Goal: Task Accomplishment & Management: Complete application form

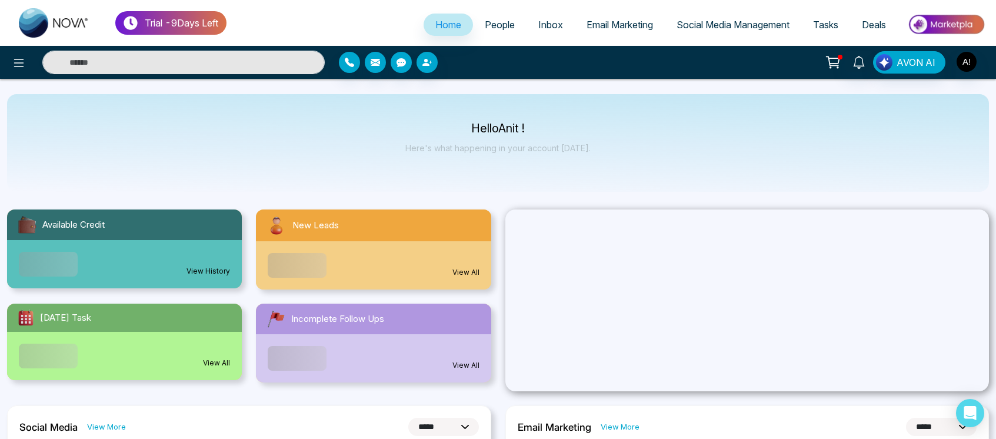
select select "*"
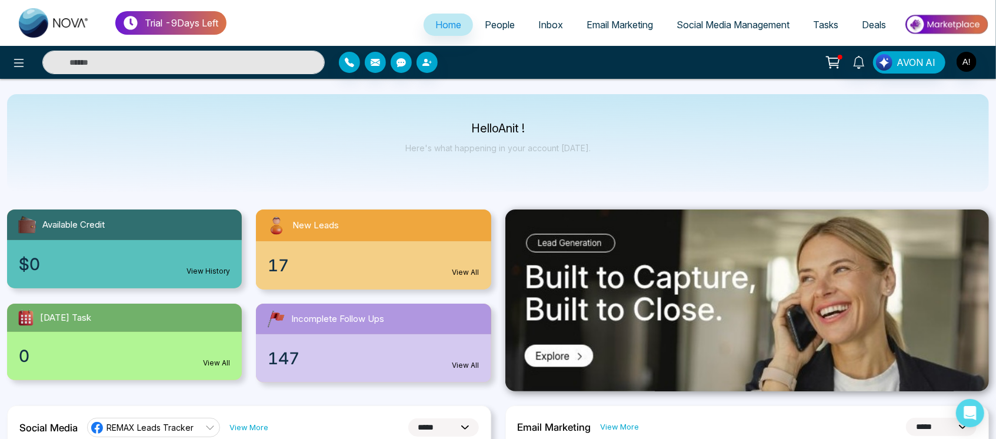
click at [207, 63] on input "text" at bounding box center [183, 63] width 282 height 24
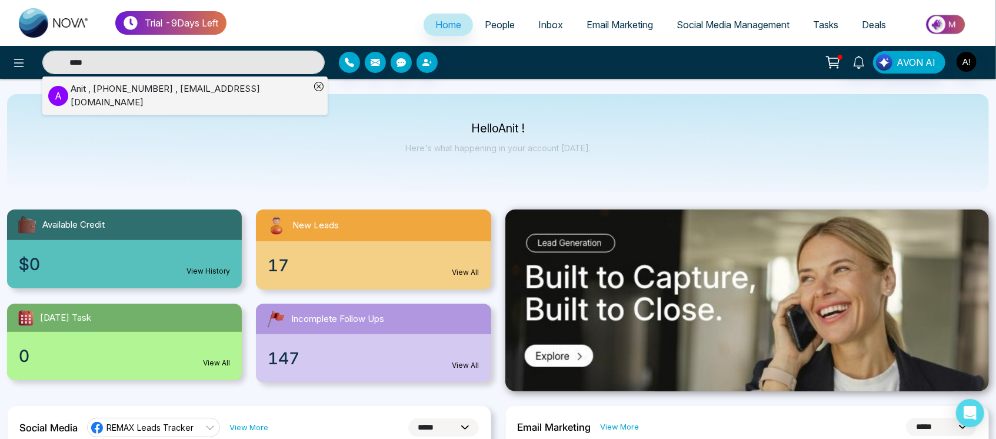
type input "****"
click at [318, 84] on icon at bounding box center [318, 86] width 9 height 9
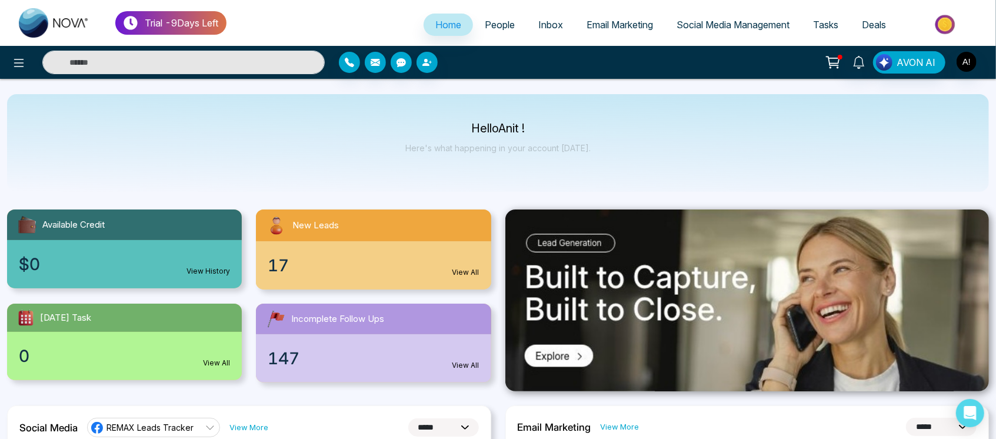
type input "****"
click at [20, 71] on button at bounding box center [19, 63] width 24 height 24
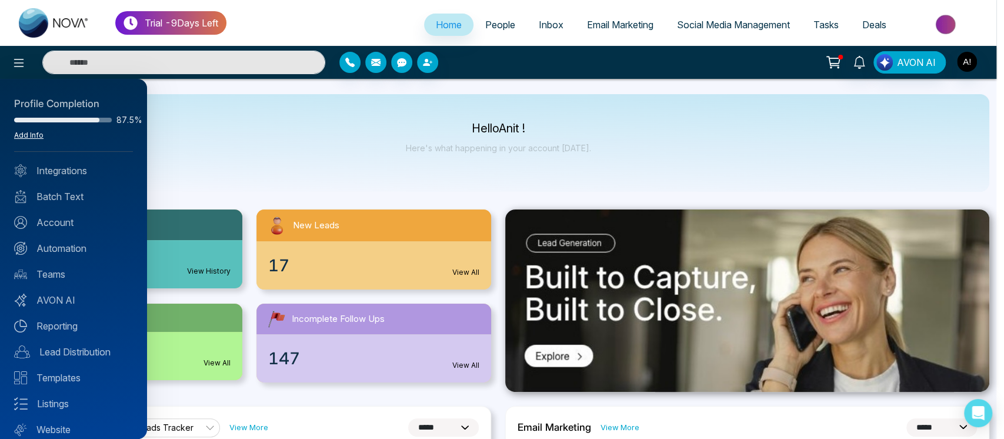
click at [32, 131] on link "Add Info" at bounding box center [28, 135] width 29 height 9
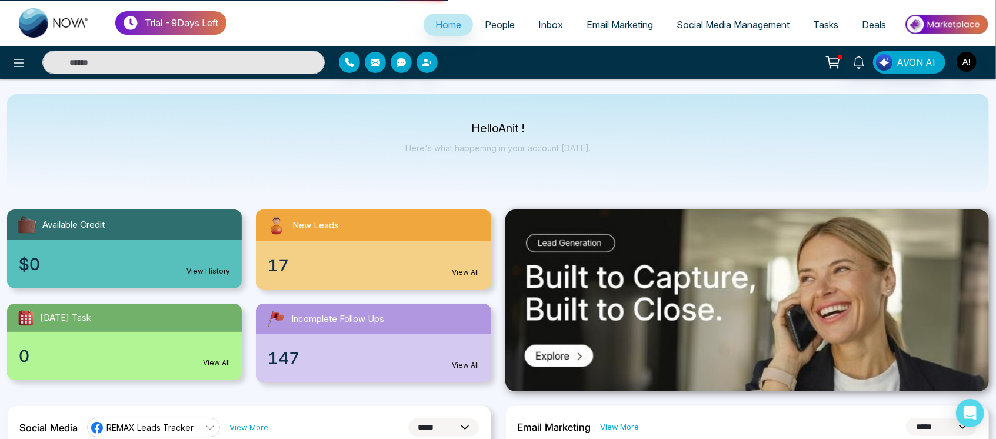
type input "****"
click at [19, 74] on button at bounding box center [19, 63] width 24 height 24
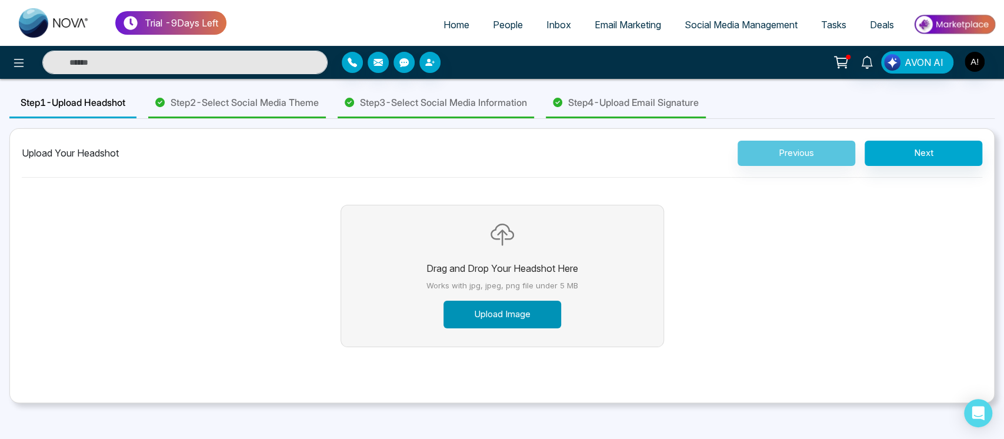
click at [491, 318] on button "Upload Image" at bounding box center [503, 315] width 118 height 28
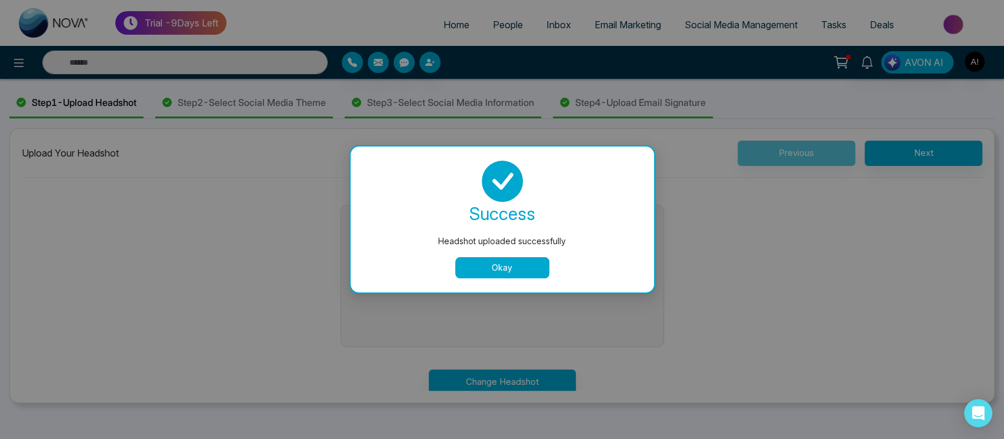
click at [505, 279] on div "success Headshot uploaded successfully Okay" at bounding box center [503, 219] width 304 height 146
click at [509, 275] on button "Okay" at bounding box center [502, 267] width 94 height 21
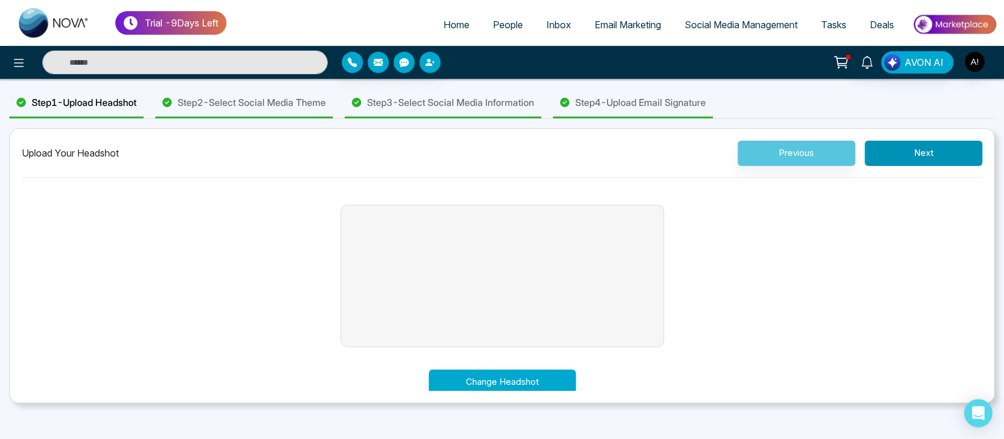
click at [918, 151] on button "Next" at bounding box center [924, 153] width 118 height 25
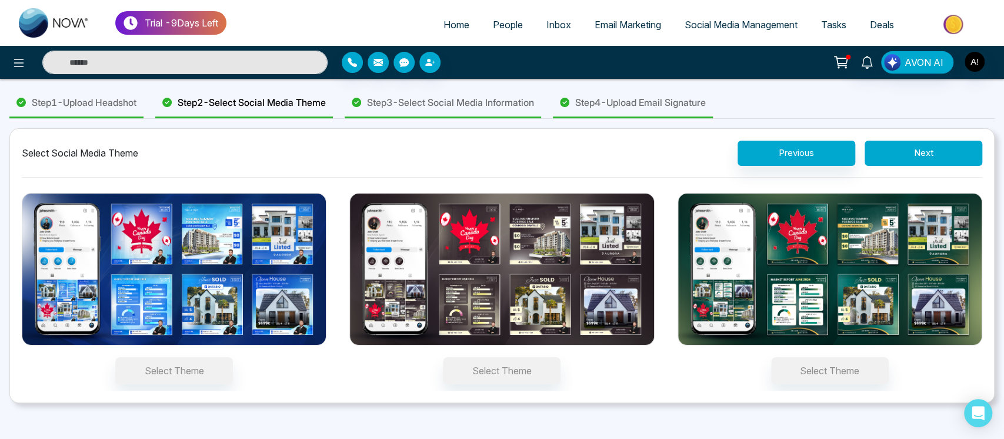
scroll to position [212, 0]
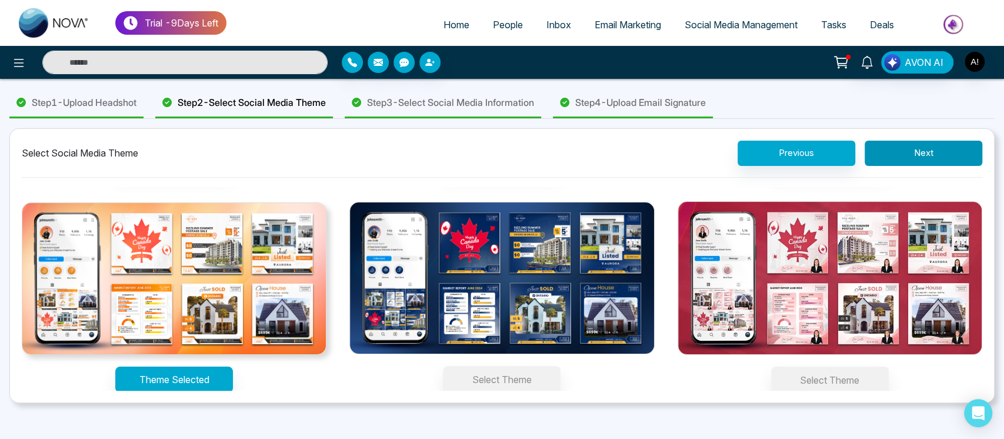
click at [927, 152] on button "Next" at bounding box center [924, 153] width 118 height 25
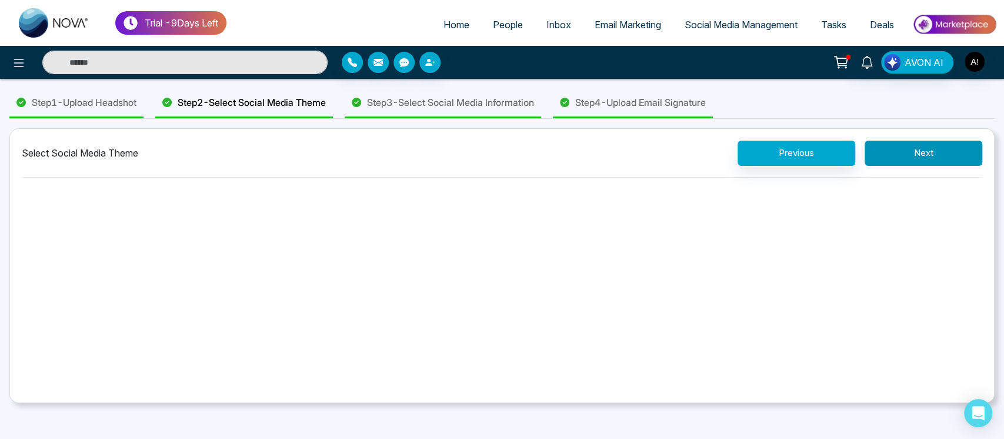
click at [927, 152] on button "Next" at bounding box center [924, 153] width 118 height 25
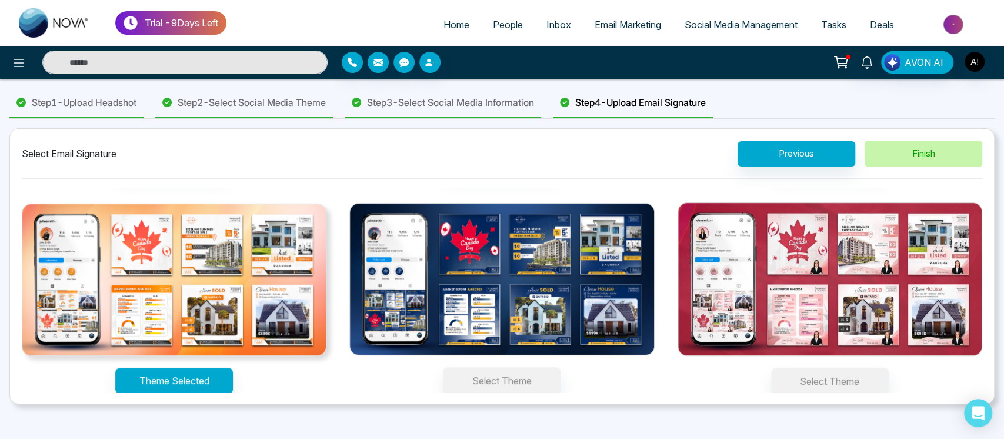
click at [927, 152] on button "Finish" at bounding box center [924, 154] width 118 height 26
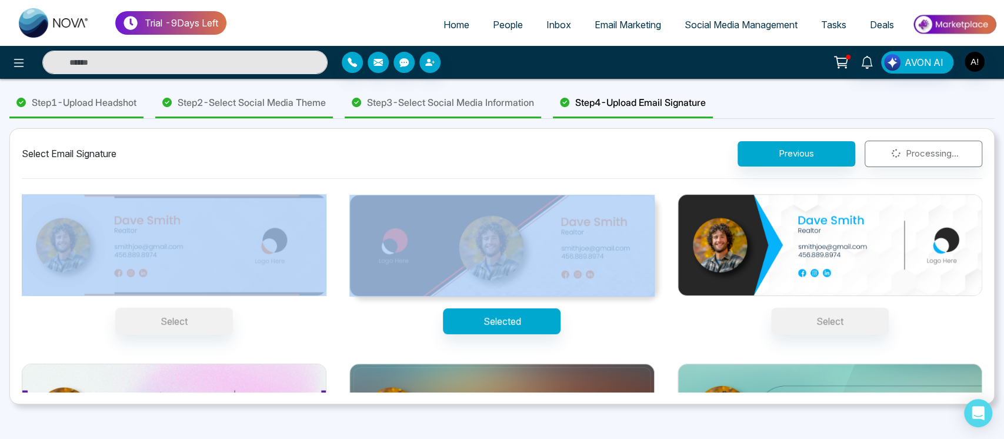
click at [927, 152] on div "Previous Processing..." at bounding box center [860, 154] width 245 height 26
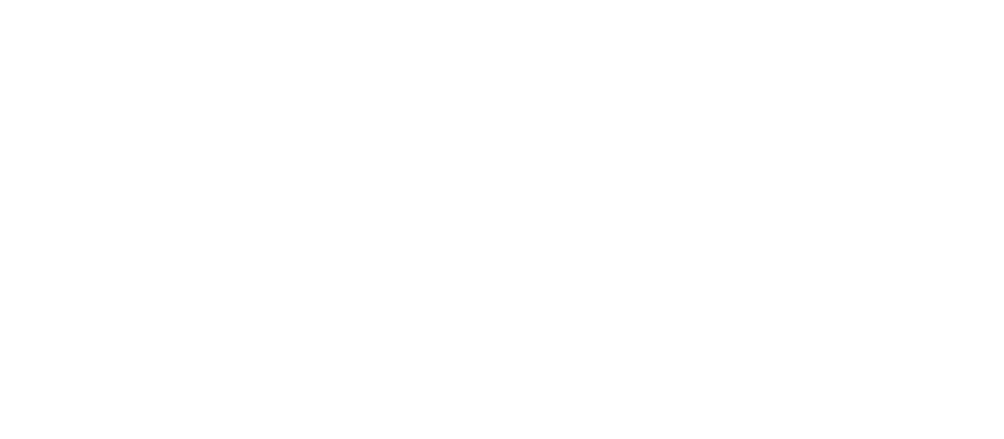
select select "*"
